Goal: Information Seeking & Learning: Find specific fact

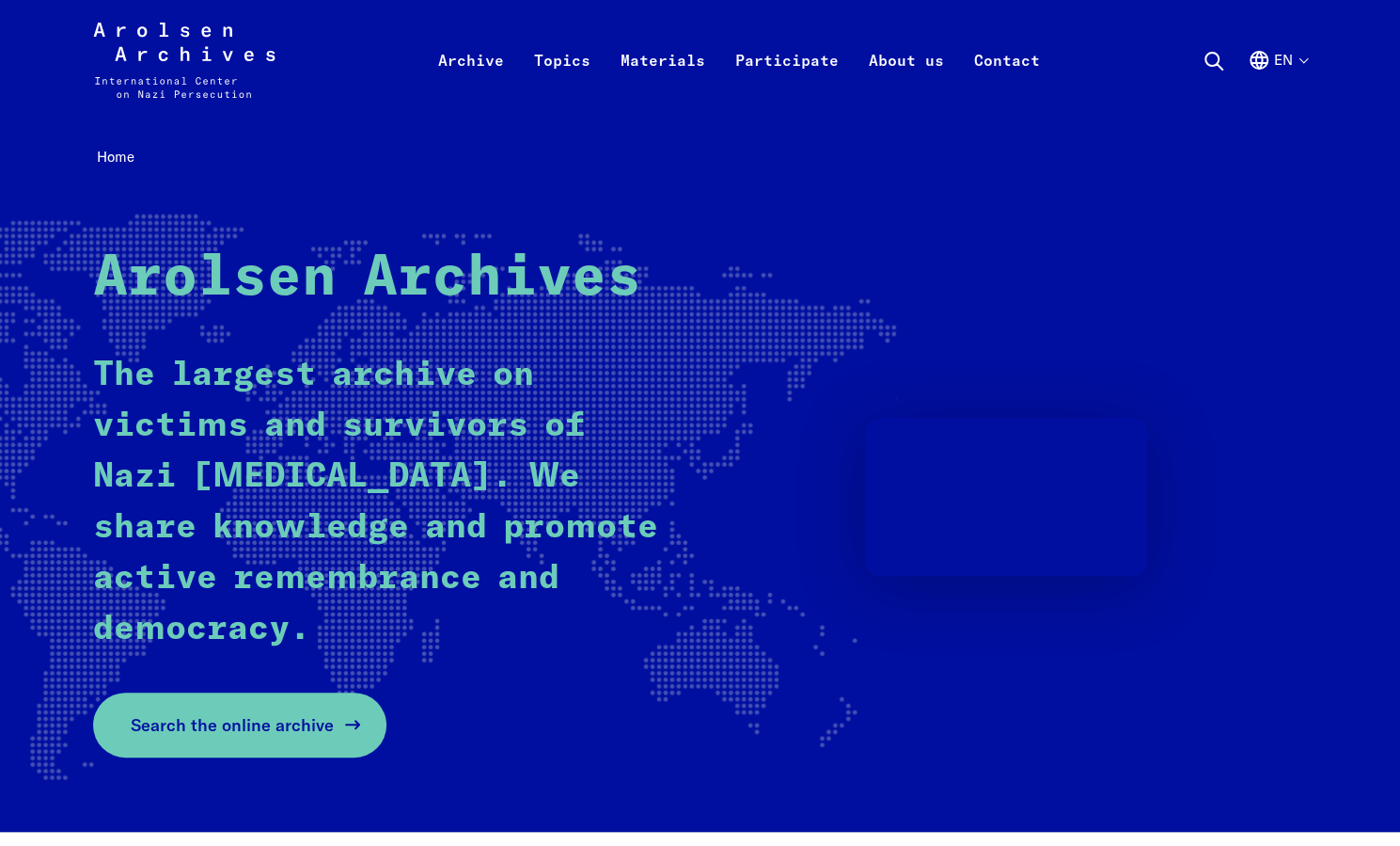
click at [278, 710] on link "Search the online archive" at bounding box center [240, 724] width 293 height 65
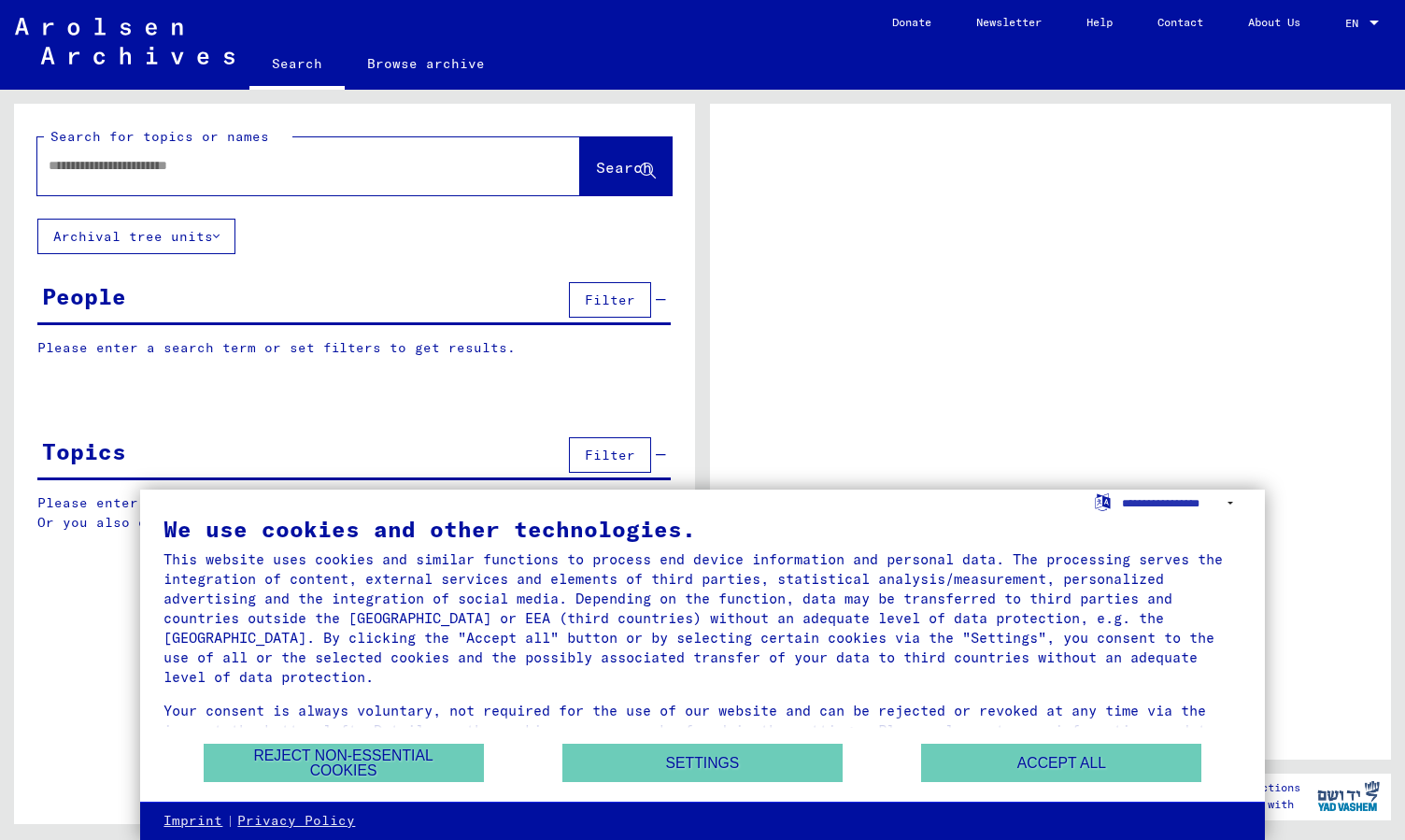
click at [991, 740] on div "We use cookies and other technologies. This website uses cookies and similar fu…" at bounding box center [702, 630] width 1078 height 225
click at [996, 758] on button "Accept all" at bounding box center [1062, 763] width 281 height 39
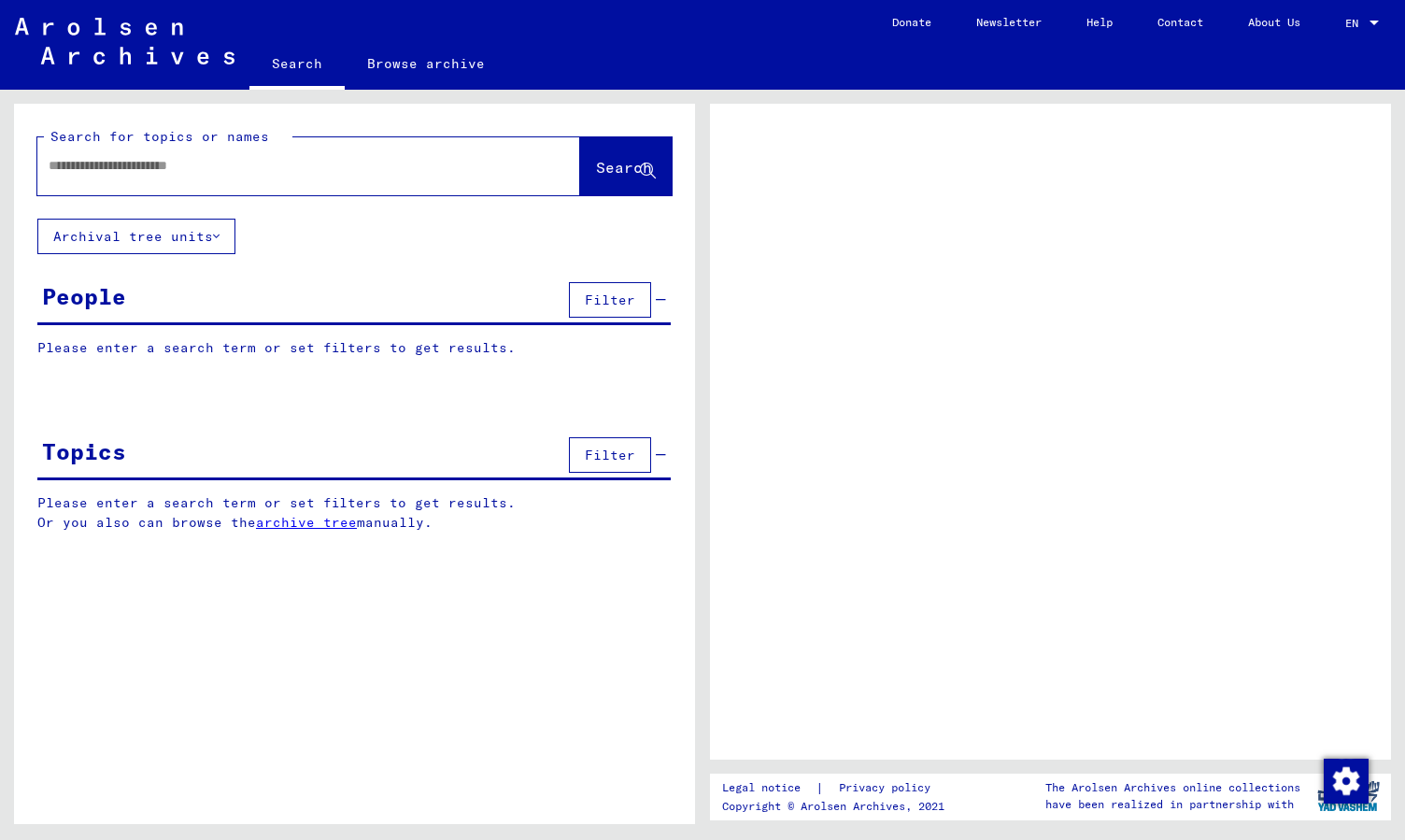
click at [209, 180] on div at bounding box center [287, 165] width 498 height 42
click at [195, 166] on input "text" at bounding box center [291, 165] width 487 height 19
click at [612, 293] on span "Filter" at bounding box center [610, 299] width 50 height 16
click at [341, 169] on input "text" at bounding box center [291, 165] width 487 height 19
type input "*"
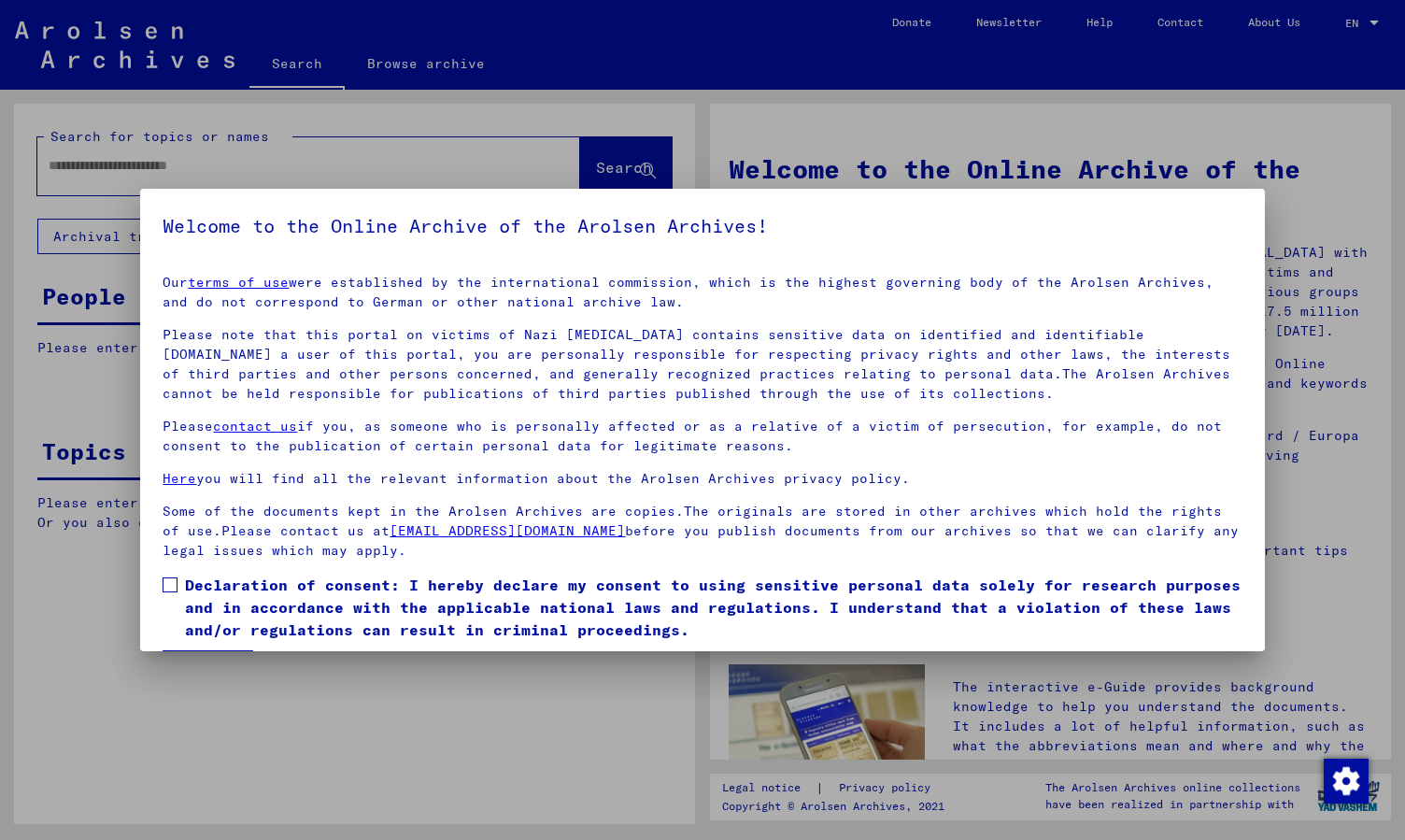
scroll to position [56, 0]
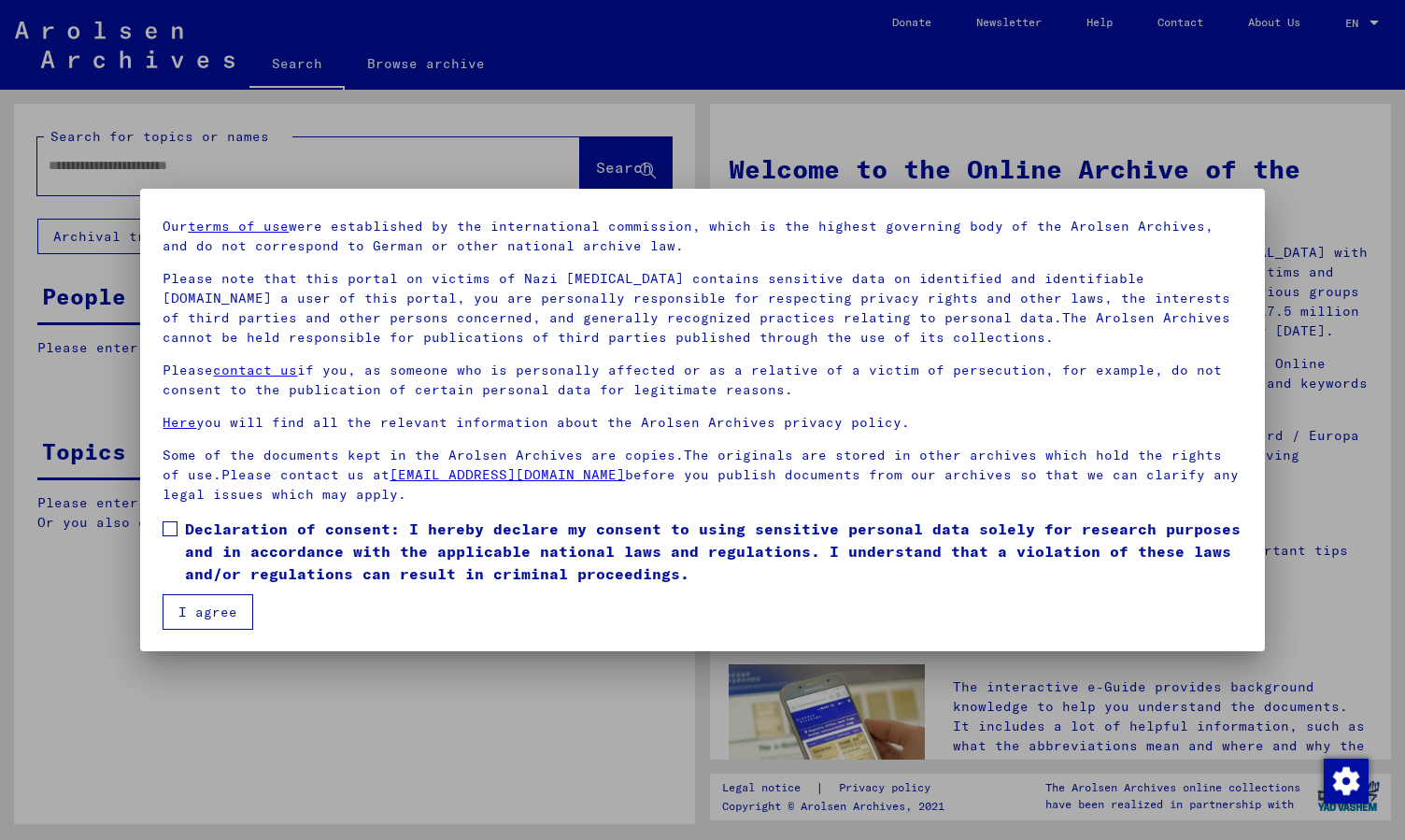
click at [163, 537] on label "Declaration of consent: I hereby declare my consent to using sensitive personal…" at bounding box center [702, 551] width 1080 height 67
click at [199, 607] on button "I agree" at bounding box center [208, 612] width 91 height 36
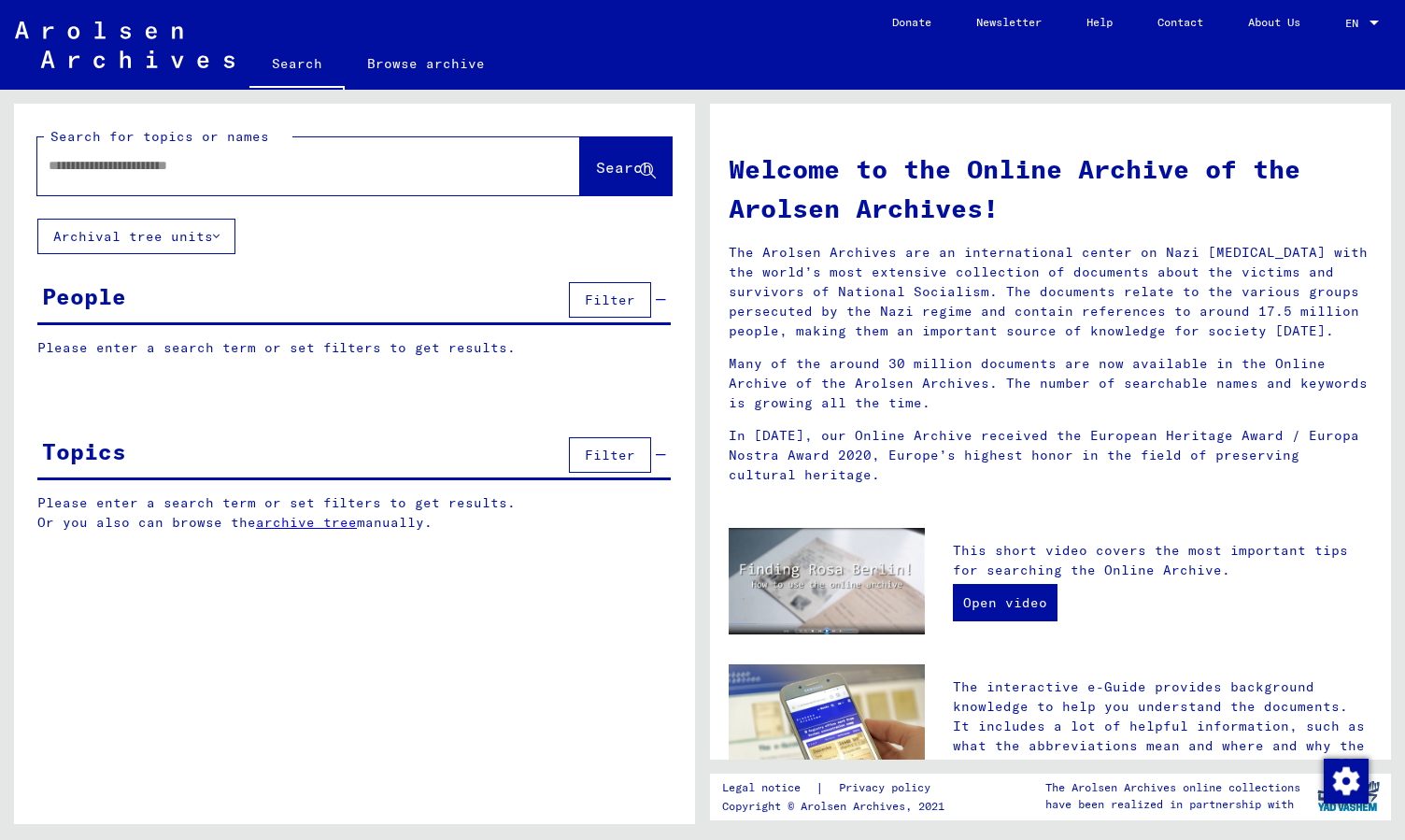
click at [342, 175] on div at bounding box center [281, 165] width 487 height 42
click at [291, 176] on div at bounding box center [281, 165] width 487 height 42
click at [200, 176] on div at bounding box center [281, 165] width 487 height 42
click at [187, 166] on input "text" at bounding box center [286, 165] width 475 height 19
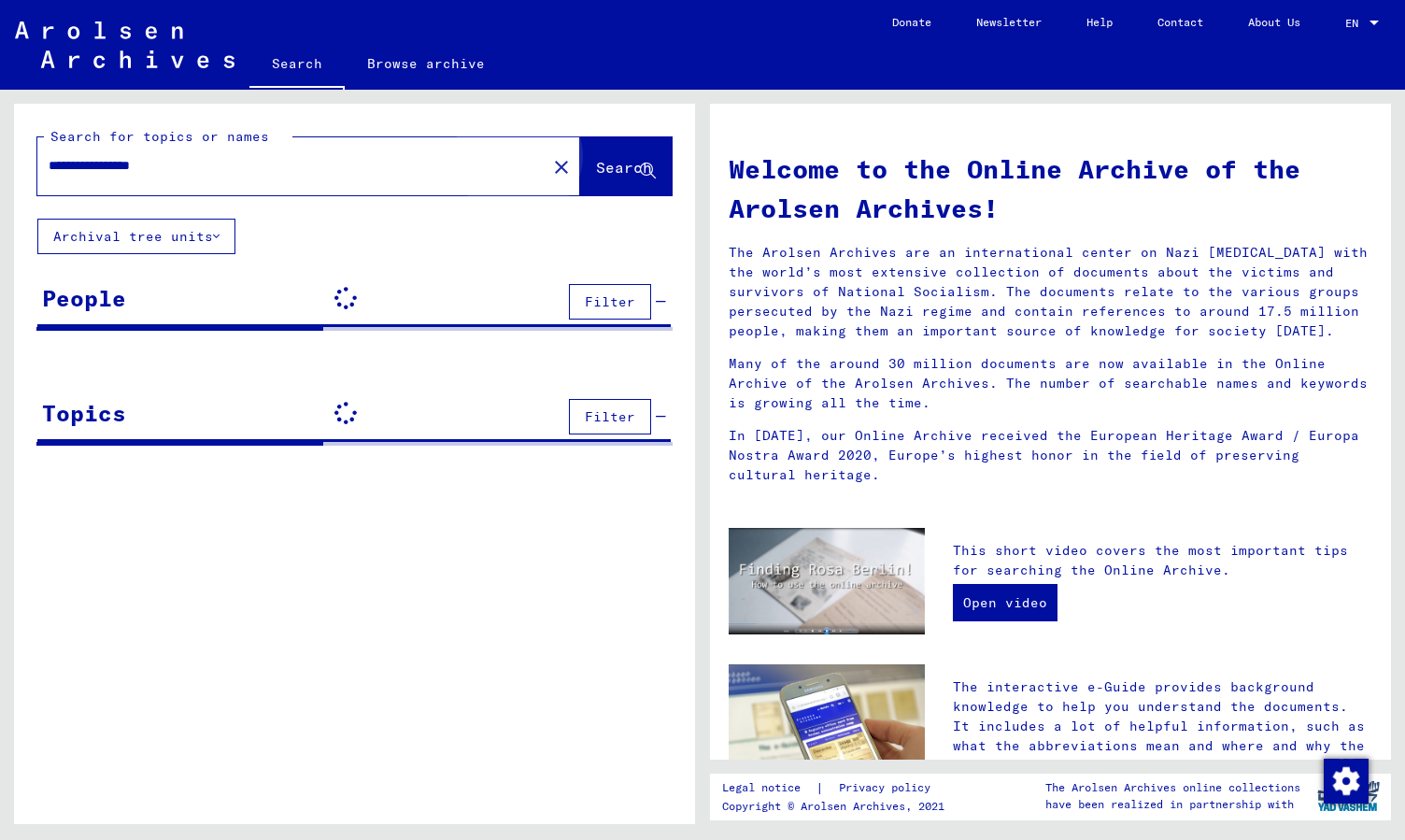
click at [596, 178] on span "Search" at bounding box center [626, 168] width 60 height 19
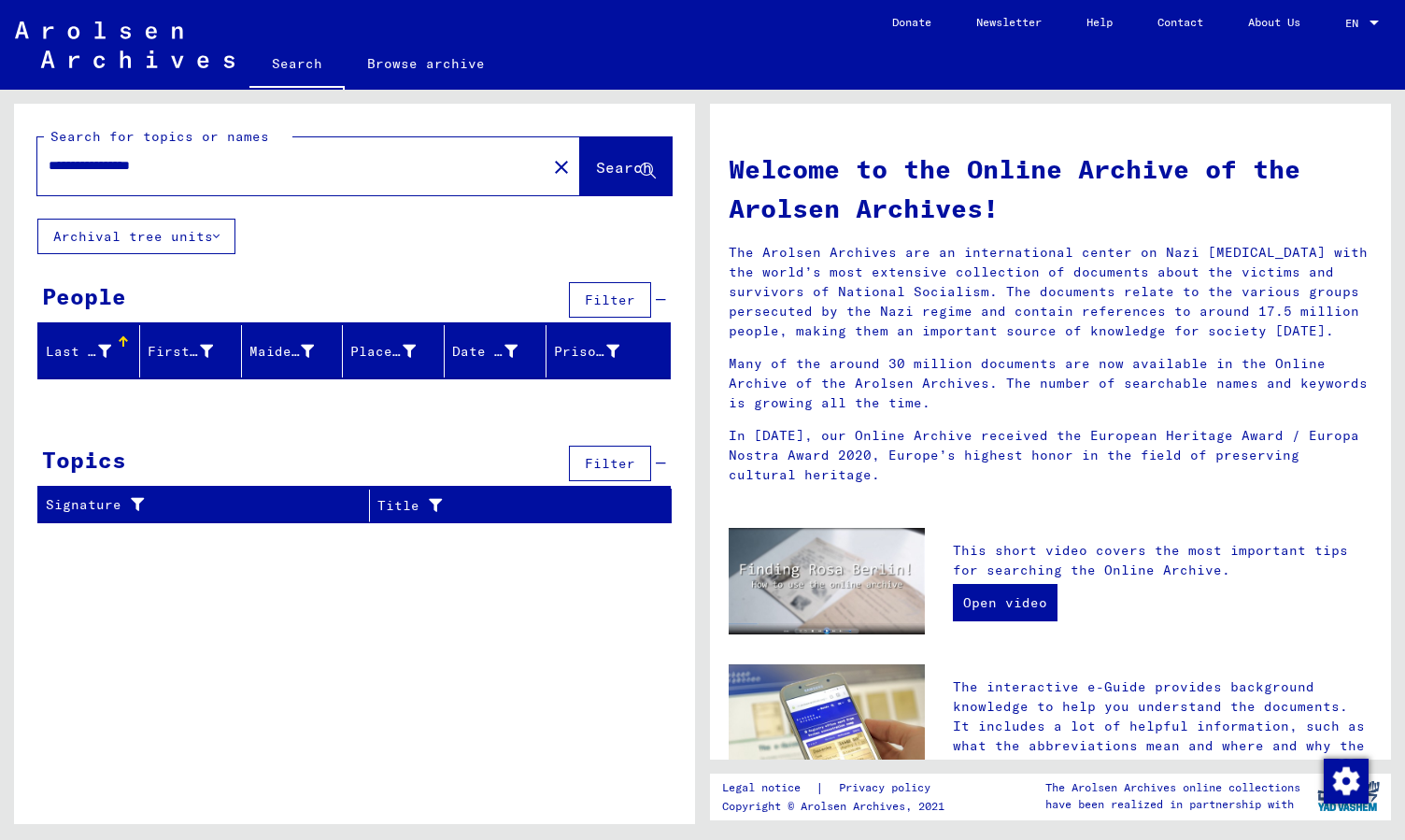
click at [104, 345] on icon at bounding box center [105, 351] width 14 height 14
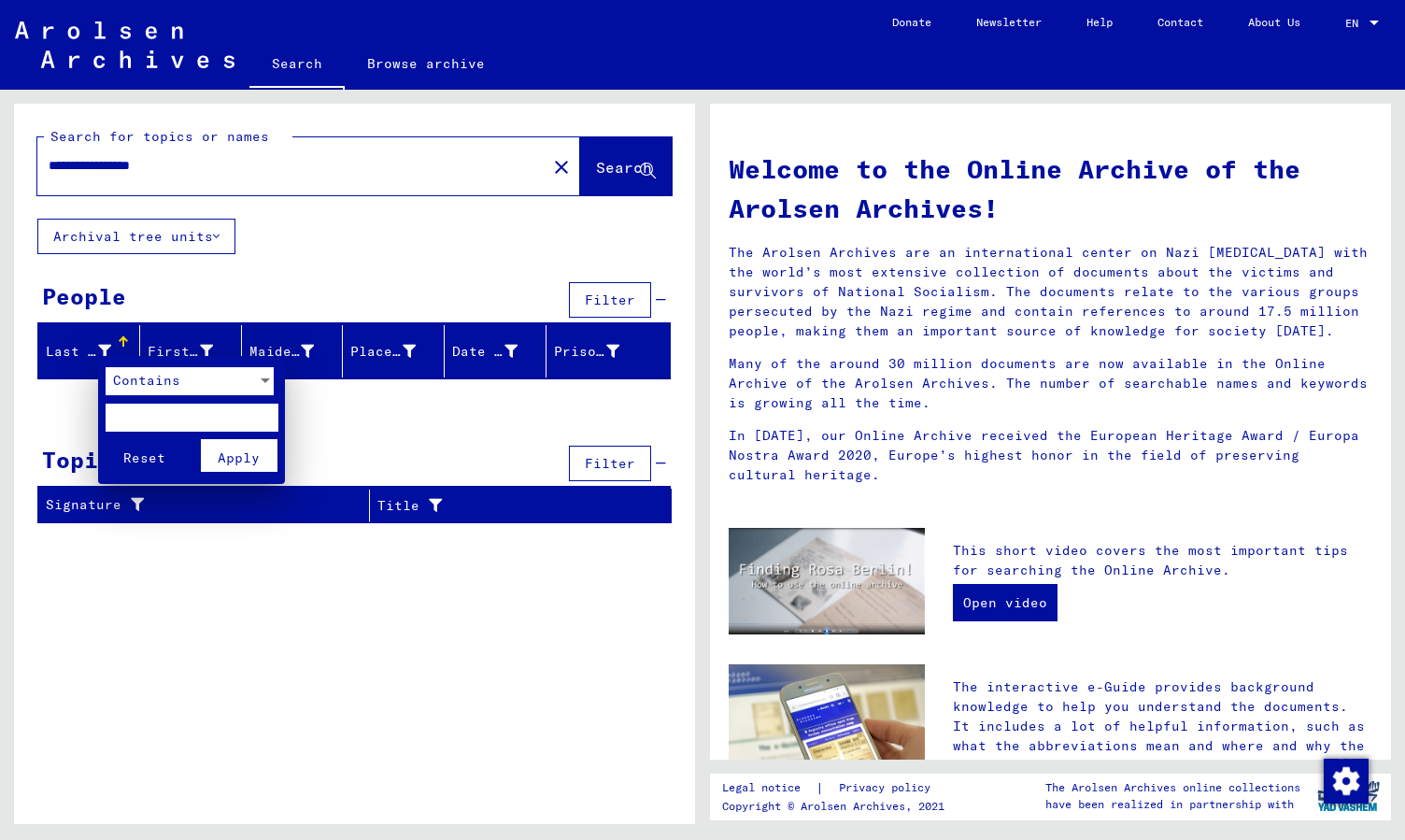
click at [88, 338] on div at bounding box center [702, 420] width 1405 height 840
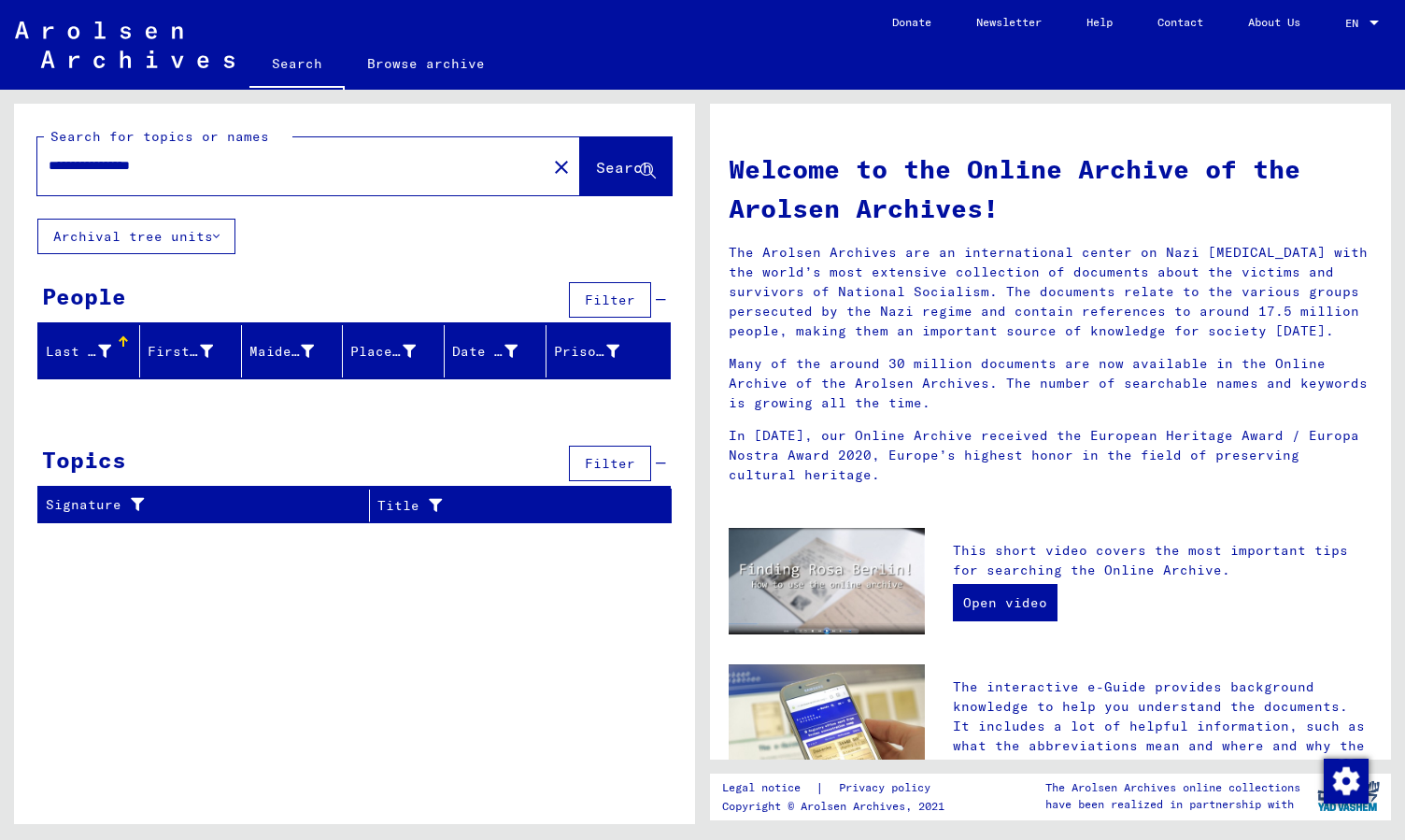
click at [228, 177] on div "**********" at bounding box center [281, 165] width 487 height 42
click at [215, 169] on input "**********" at bounding box center [286, 165] width 475 height 19
click at [641, 160] on span "Search" at bounding box center [625, 166] width 56 height 18
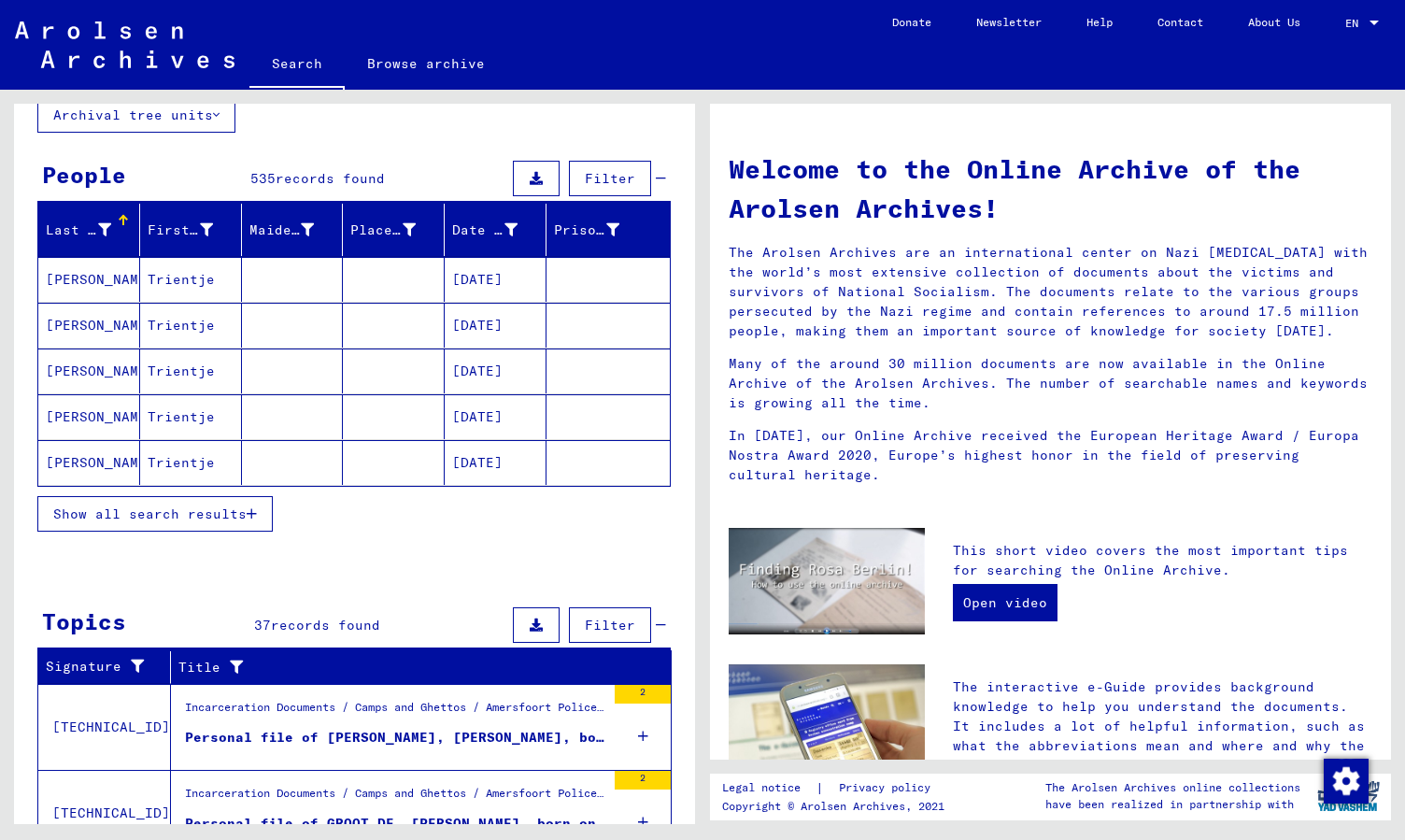
scroll to position [78, 0]
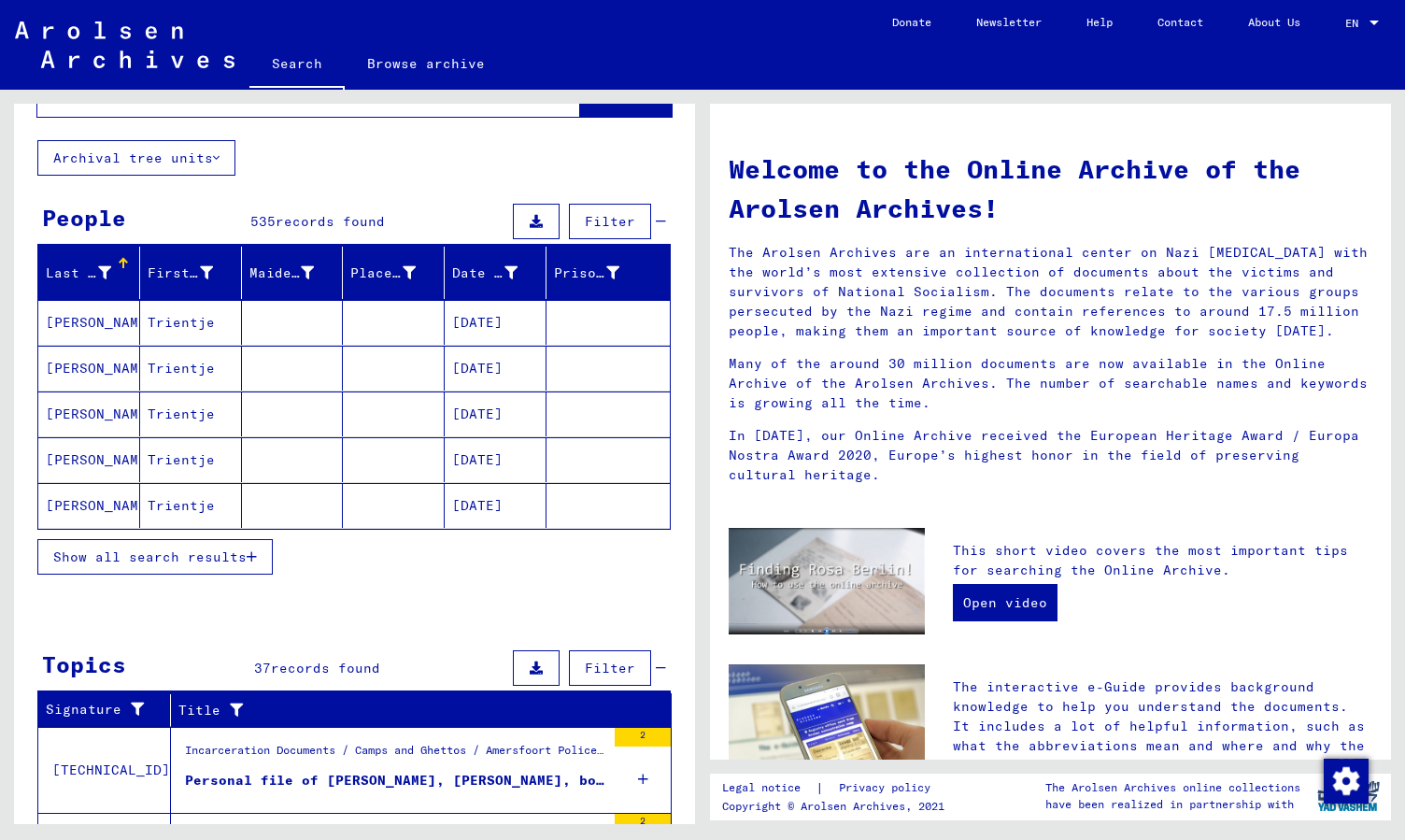
click at [199, 560] on button "Show all search results" at bounding box center [155, 556] width 235 height 36
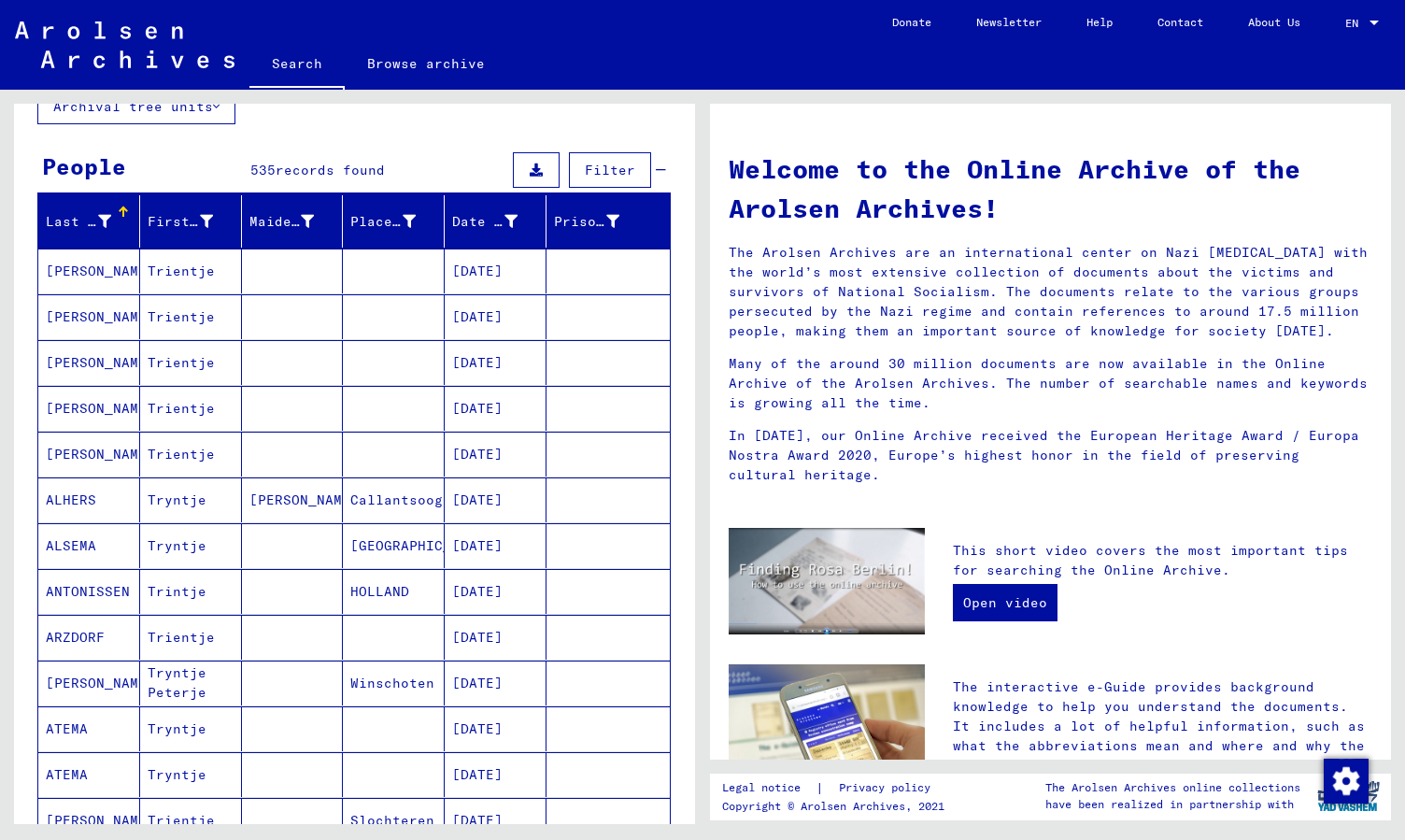
scroll to position [0, 0]
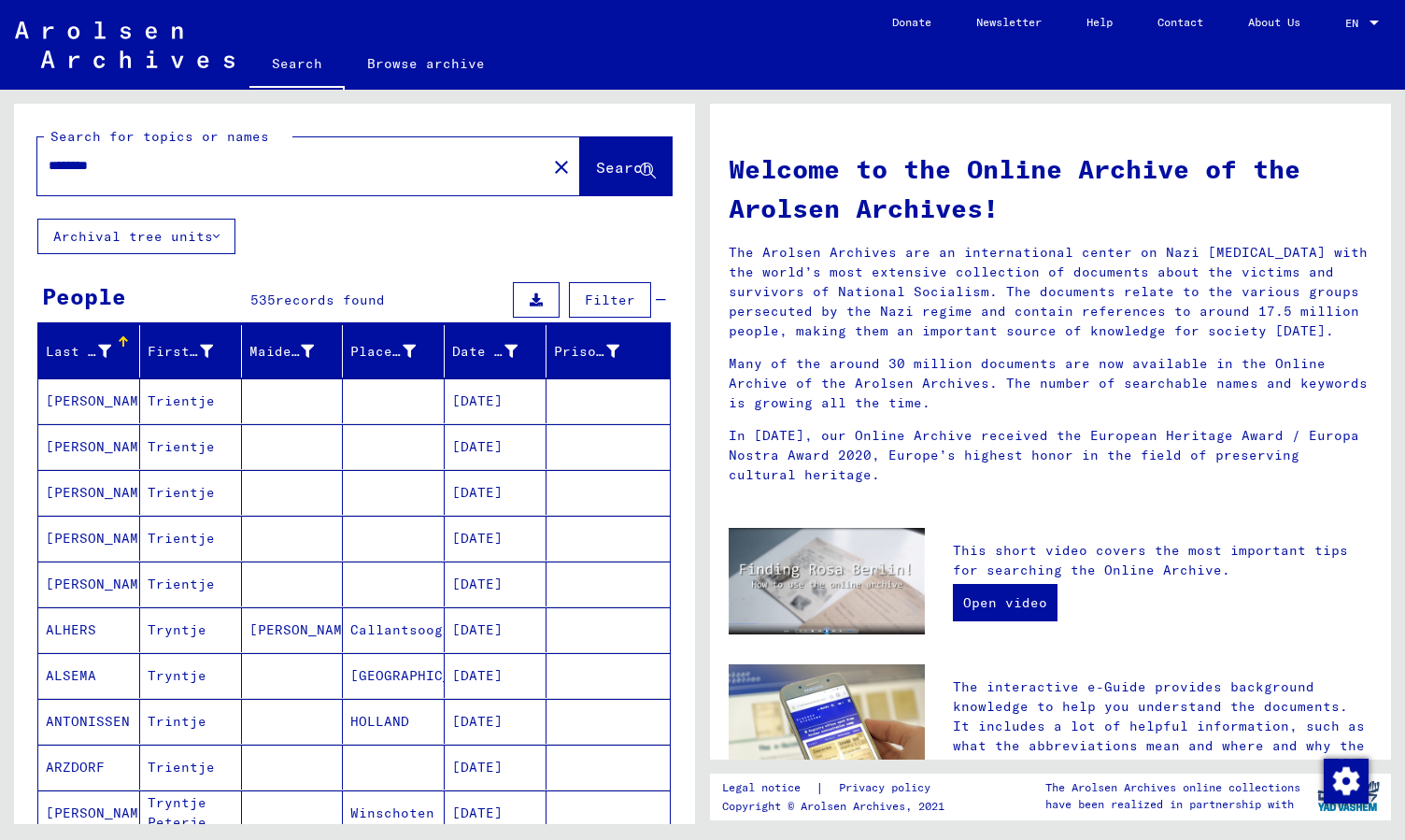
click at [240, 165] on input "********" at bounding box center [286, 165] width 475 height 19
click at [190, 169] on input "********" at bounding box center [286, 165] width 475 height 19
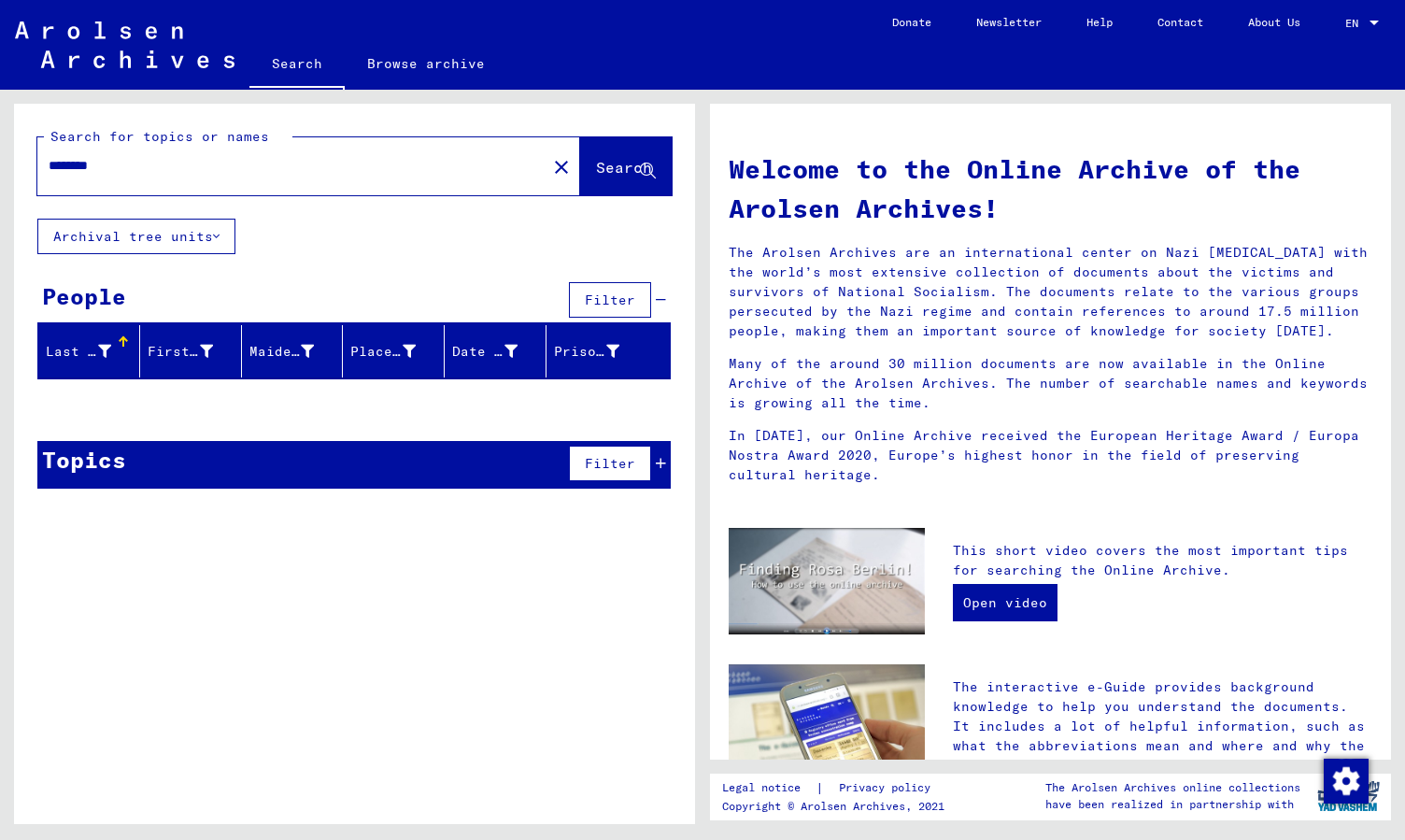
type input "********"
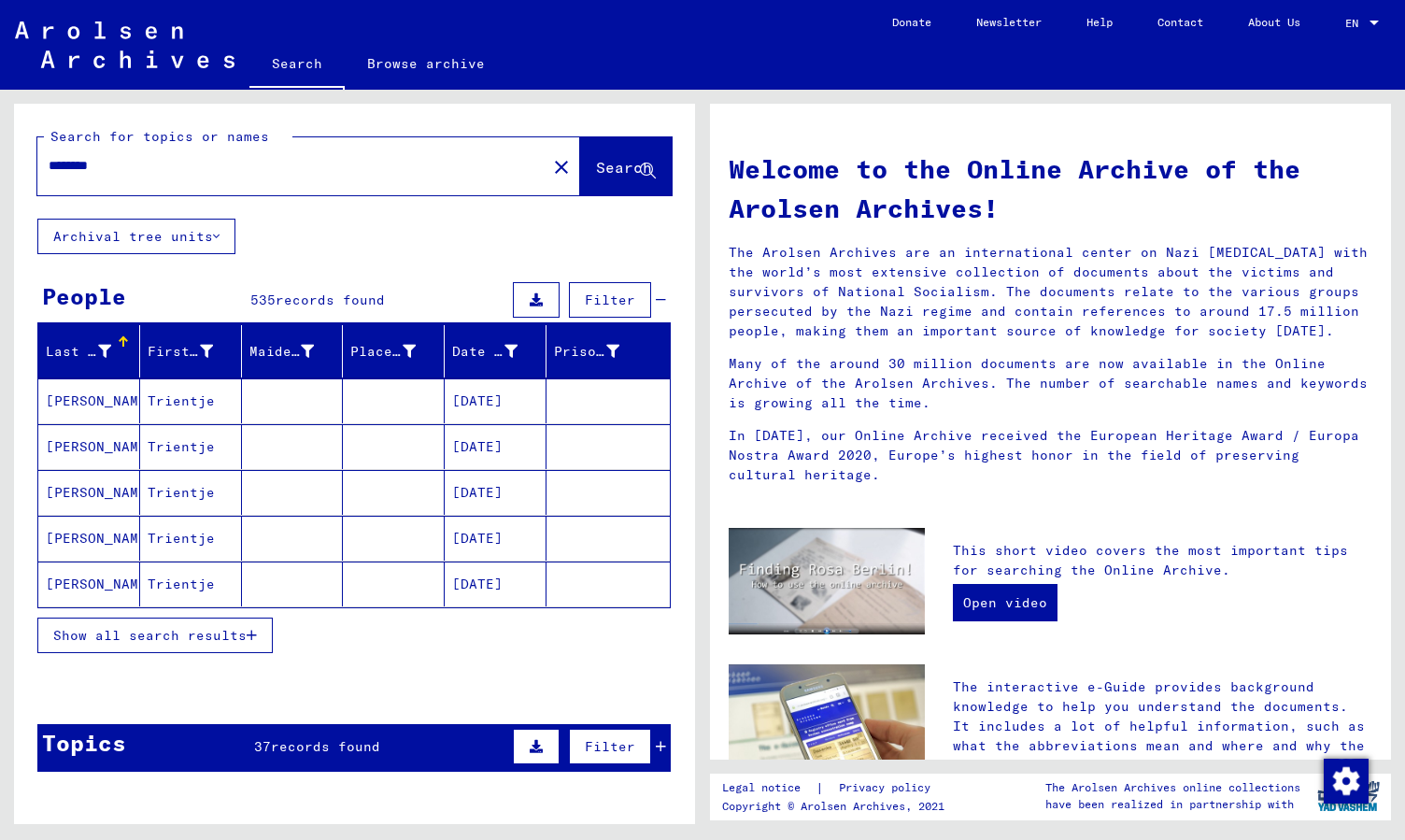
click at [187, 628] on span "Show all search results" at bounding box center [150, 635] width 194 height 16
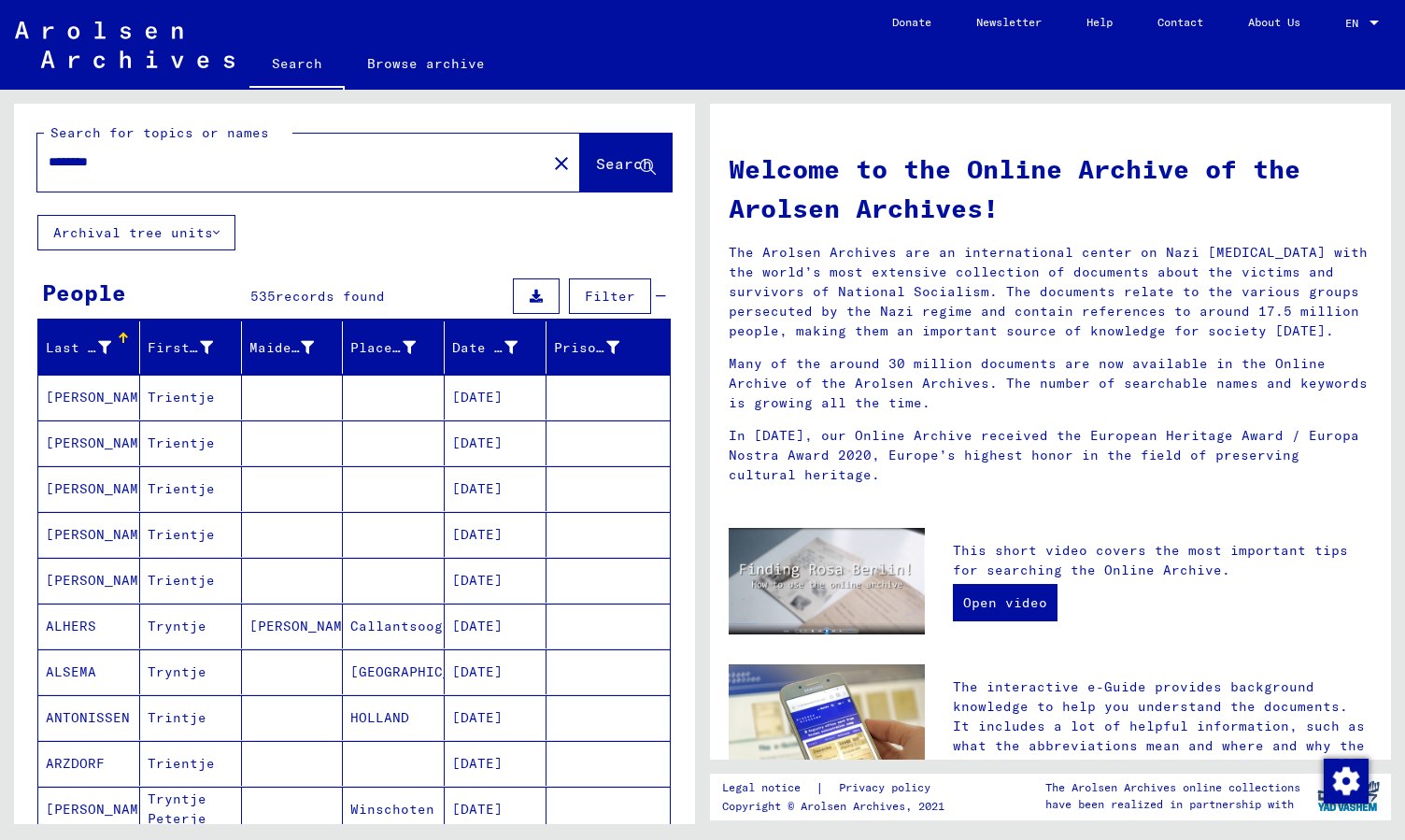
scroll to position [3, 0]
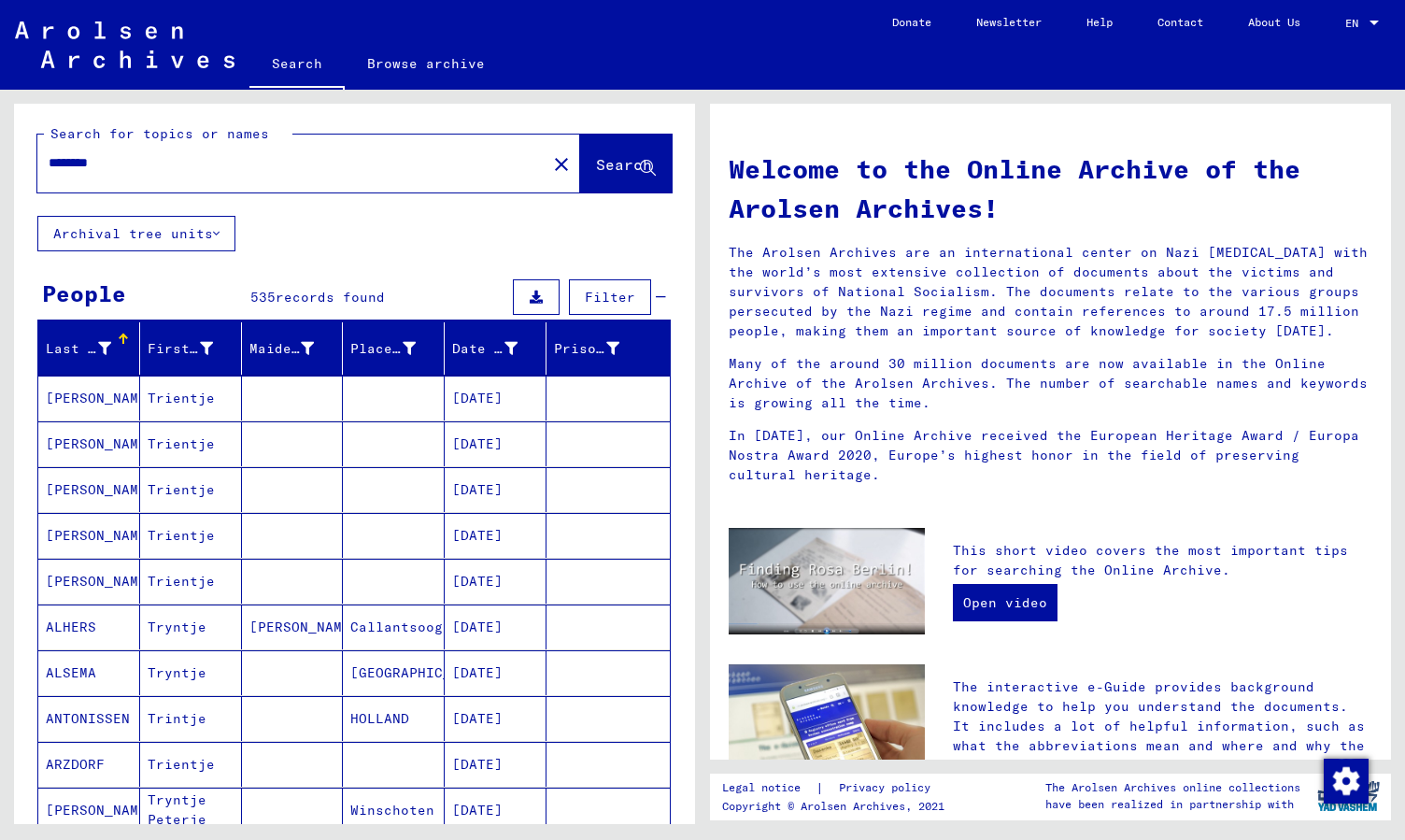
click at [588, 304] on button "Filter" at bounding box center [610, 297] width 82 height 36
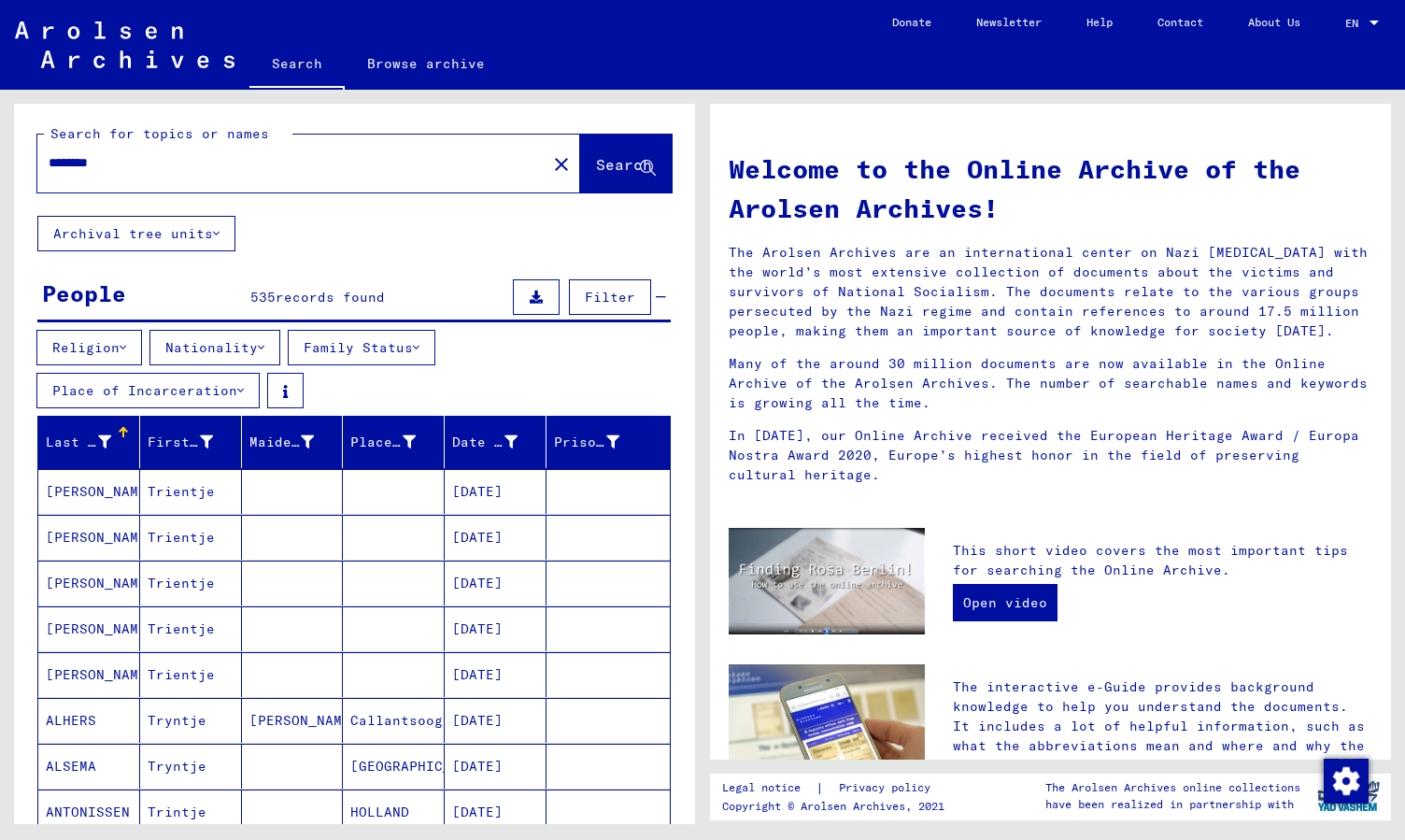
click at [205, 341] on button "Nationality" at bounding box center [214, 347] width 131 height 36
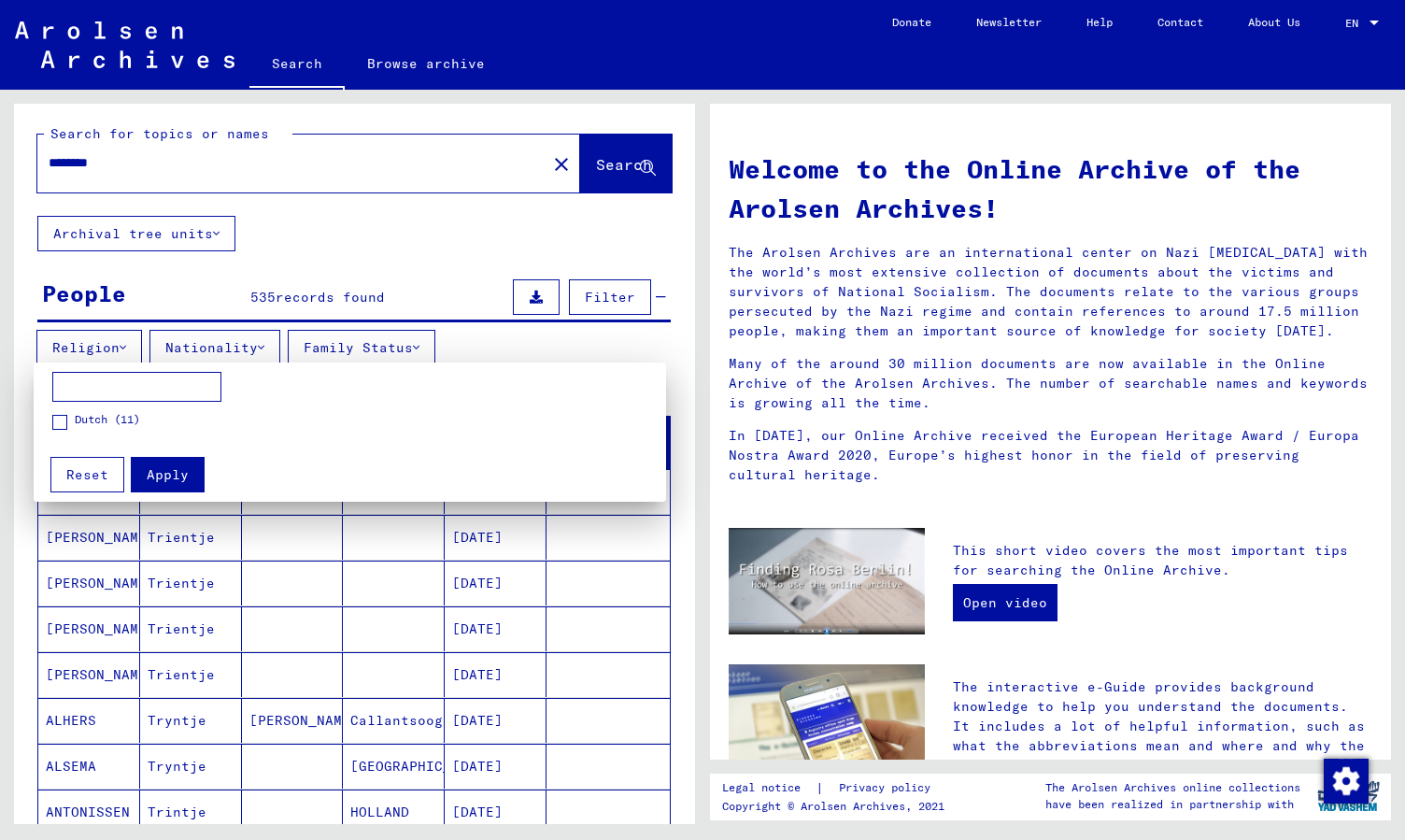
click at [67, 427] on label "Dutch (11)" at bounding box center [96, 420] width 88 height 18
click at [178, 479] on span "Apply" at bounding box center [168, 474] width 42 height 16
